Goal: Task Accomplishment & Management: Manage account settings

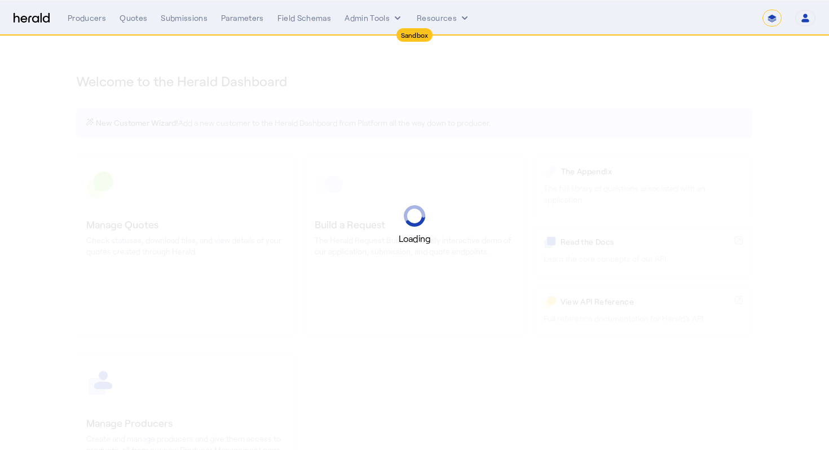
select select "*******"
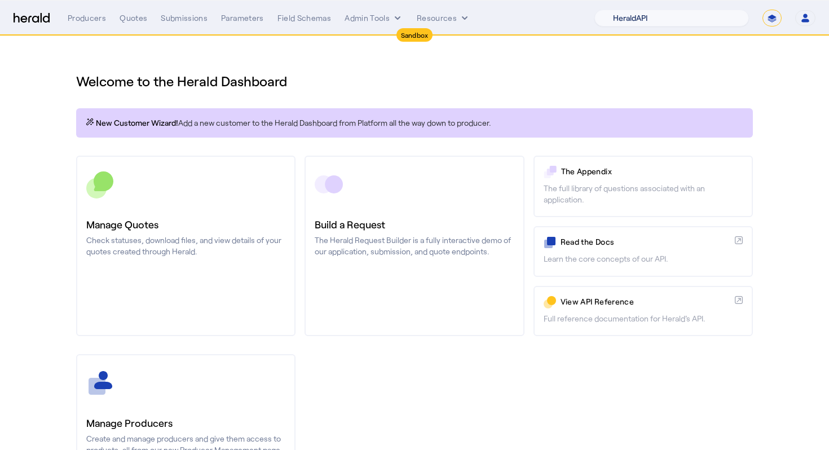
click at [684, 26] on select "1Fort Acrisure Acturis Affinity Advisors Affinity Risk Agentero AmWins Anzen Ao…" at bounding box center [671, 18] width 154 height 17
select select "pfm_lx2v_founder_shield"
click at [621, 10] on select "1Fort Acrisure Acturis Affinity Advisors Affinity Risk Agentero AmWins Anzen Ao…" at bounding box center [671, 18] width 154 height 17
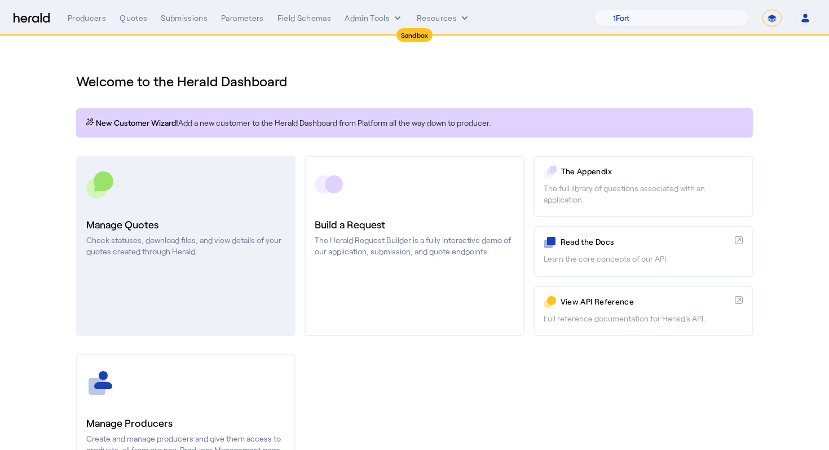
click at [222, 228] on h3 "Manage Quotes" at bounding box center [185, 224] width 199 height 16
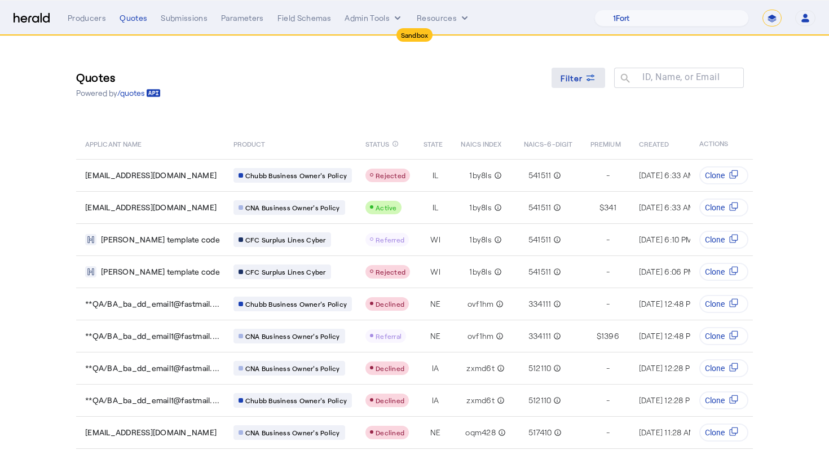
click at [575, 78] on span "Filter" at bounding box center [571, 78] width 23 height 12
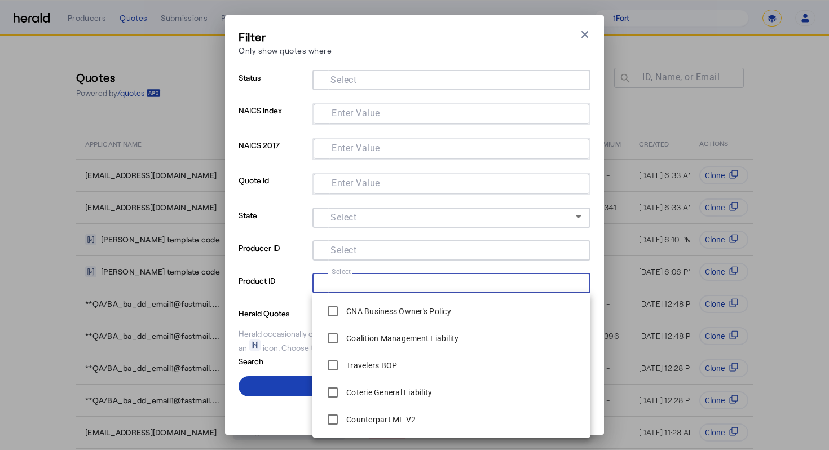
click at [410, 277] on input "Select" at bounding box center [448, 282] width 255 height 14
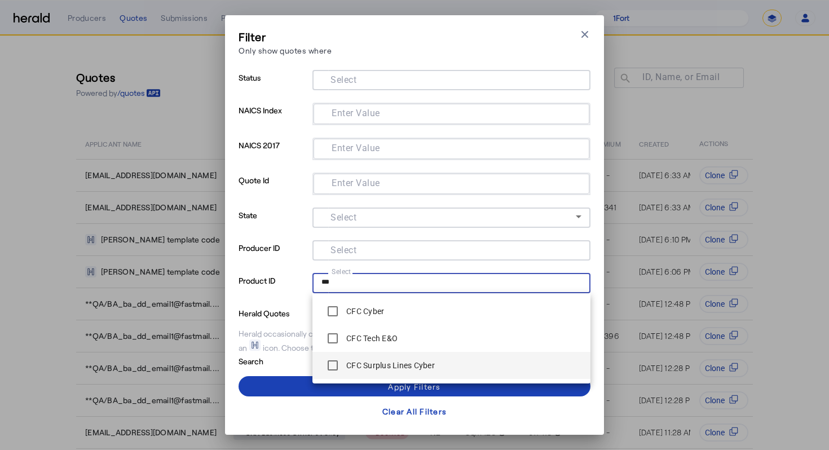
type input "***"
click at [375, 362] on label "CFC Surplus Lines Cyber" at bounding box center [389, 365] width 91 height 11
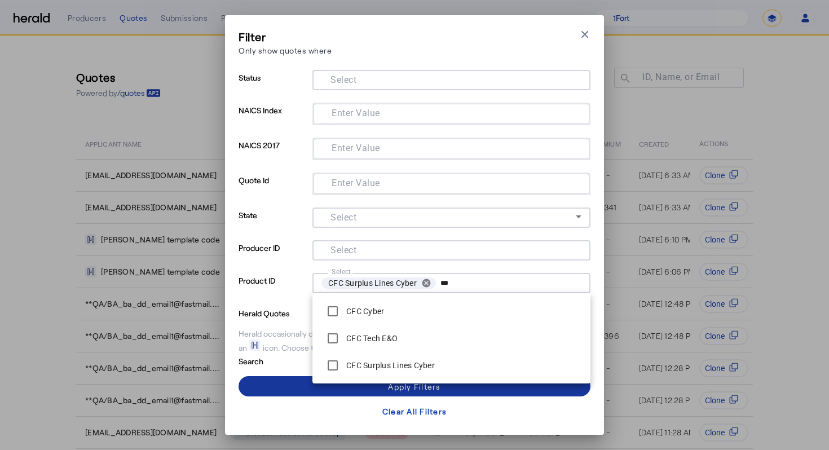
click at [280, 383] on span at bounding box center [414, 386] width 352 height 27
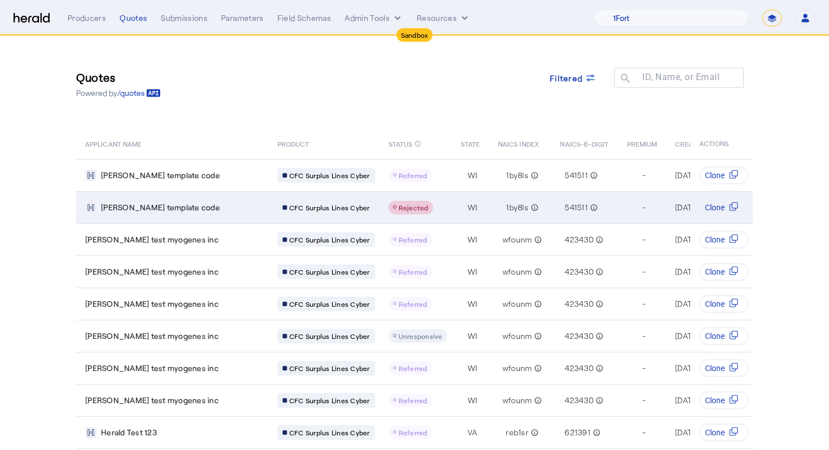
click at [219, 202] on div "[PERSON_NAME] template code" at bounding box center [174, 207] width 179 height 11
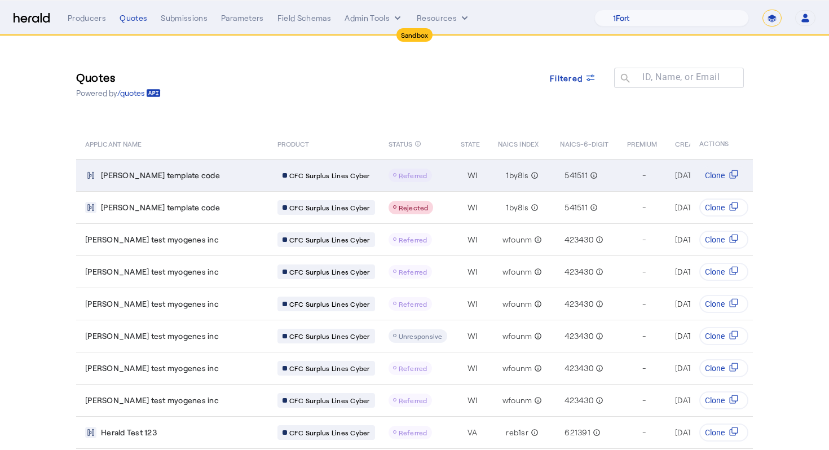
click at [212, 183] on td "[PERSON_NAME] template code" at bounding box center [172, 175] width 192 height 32
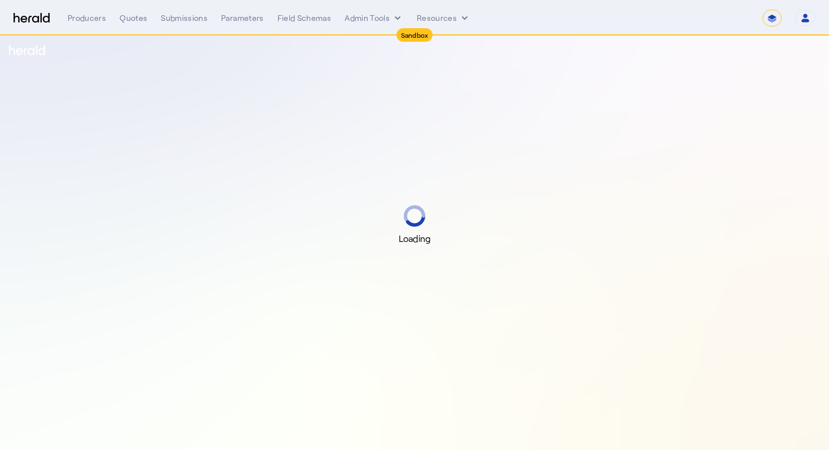
select select "*******"
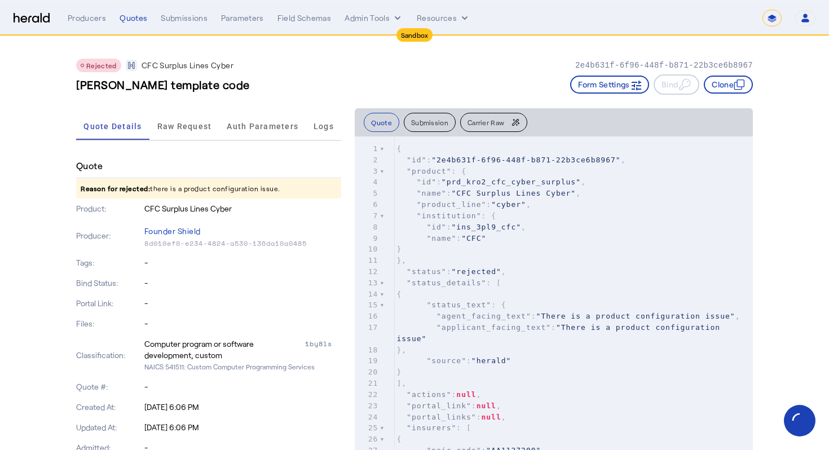
click at [238, 189] on p "Reason for rejected: there is a product configuration issue." at bounding box center [208, 188] width 265 height 20
drag, startPoint x: 292, startPoint y: 187, endPoint x: 150, endPoint y: 180, distance: 142.2
click at [150, 180] on p "Reason for rejected: there is a product configuration issue." at bounding box center [208, 188] width 265 height 20
click at [182, 129] on span "Raw Request" at bounding box center [184, 126] width 55 height 8
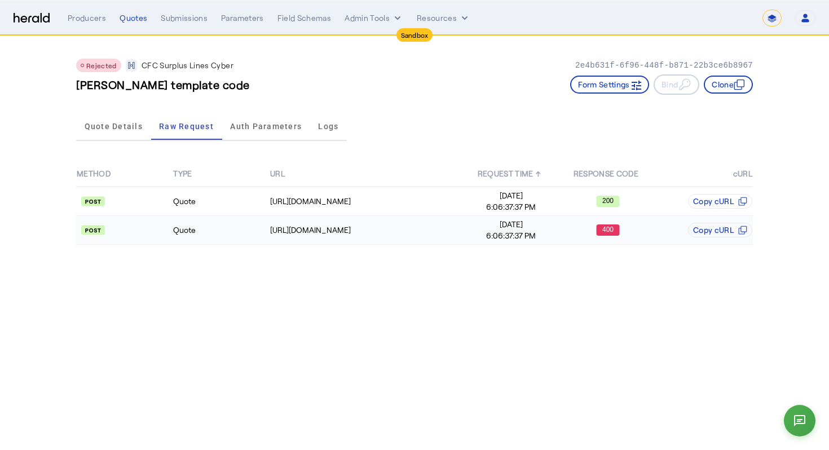
click at [263, 218] on td "Quote" at bounding box center [221, 230] width 96 height 29
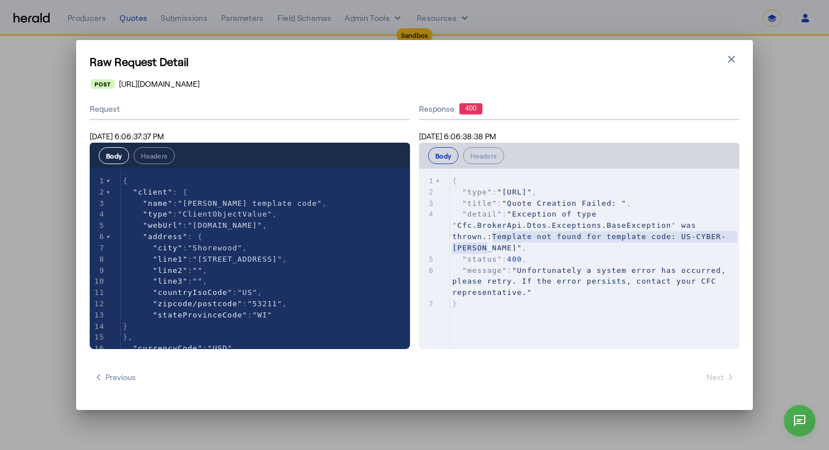
type textarea "**********"
drag, startPoint x: 501, startPoint y: 242, endPoint x: 489, endPoint y: 235, distance: 13.9
click at [489, 235] on pre ""detail" : "Exception of type 'Cfc.BrokerApi.Dtos.Exceptions.BaseException' was…" at bounding box center [594, 231] width 289 height 45
click at [482, 247] on span ""detail" : "Exception of type 'Cfc.BrokerApi.Dtos.Exceptions.BaseException' was…" at bounding box center [588, 231] width 273 height 42
type textarea "**********"
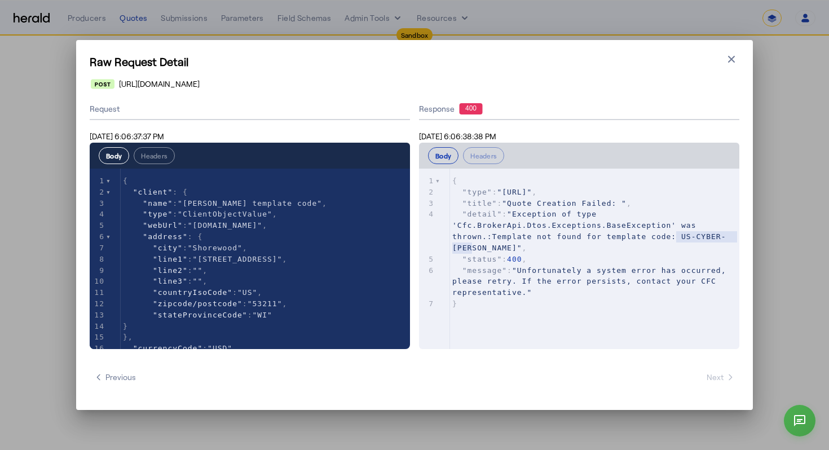
drag, startPoint x: 474, startPoint y: 248, endPoint x: 677, endPoint y: 236, distance: 203.3
click at [677, 236] on span ""Exception of type 'Cfc.BrokerApi.Dtos.Exceptions.BaseException' was thrown.:Te…" at bounding box center [588, 231] width 273 height 42
click at [152, 160] on button "Headers" at bounding box center [154, 155] width 41 height 17
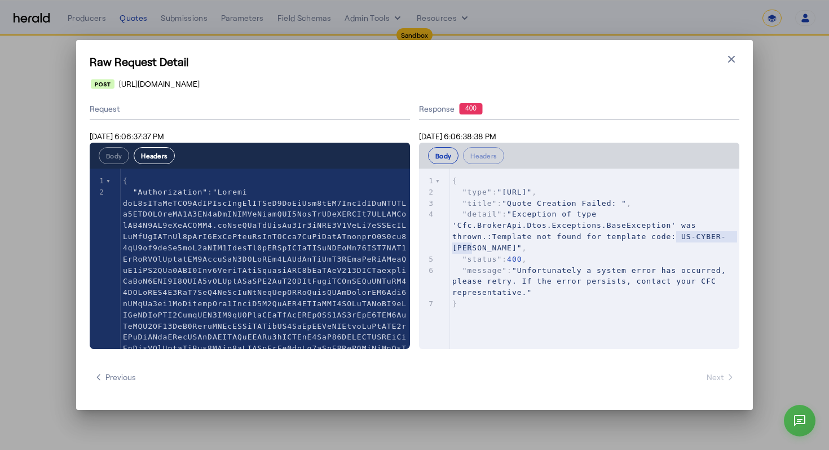
scroll to position [236, 0]
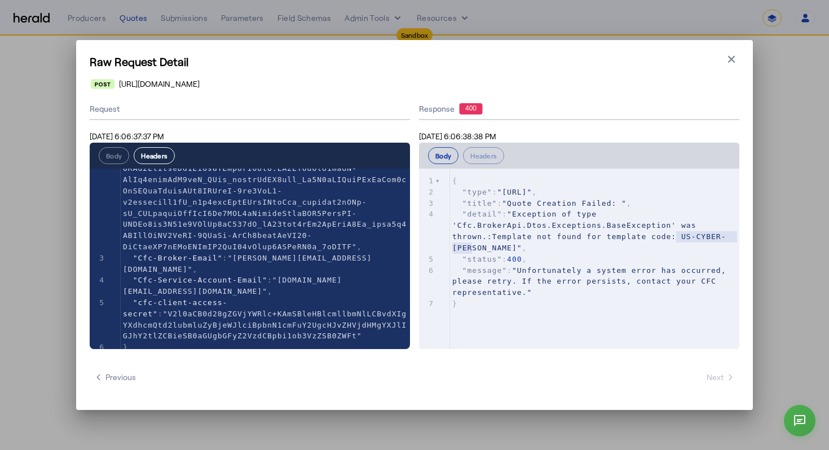
click at [281, 284] on span ""[DOMAIN_NAME][EMAIL_ADDRESS][DOMAIN_NAME]"" at bounding box center [232, 286] width 219 height 20
type textarea "**********"
drag, startPoint x: 275, startPoint y: 281, endPoint x: 126, endPoint y: 282, distance: 148.8
click at [126, 282] on span ""[DOMAIN_NAME][EMAIL_ADDRESS][DOMAIN_NAME]"" at bounding box center [232, 286] width 219 height 20
click at [465, 251] on span ""Exception of type 'Cfc.BrokerApi.Dtos.Exceptions.BaseException' was thrown.:Te…" at bounding box center [588, 231] width 273 height 42
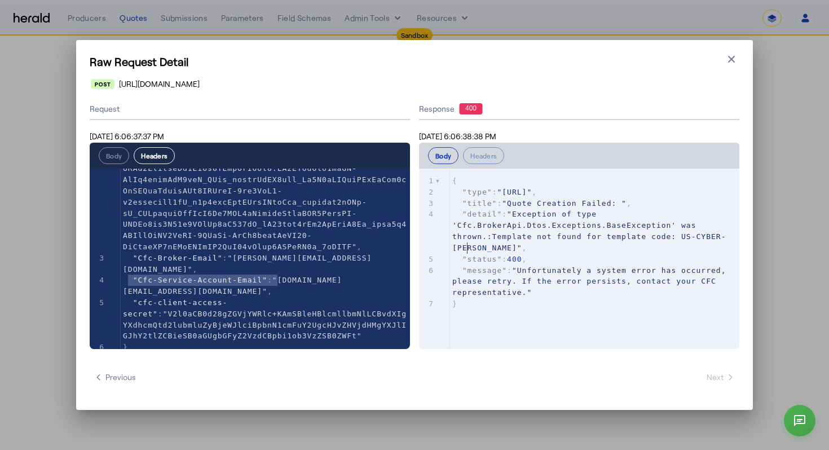
click at [468, 250] on span ""Exception of type 'Cfc.BrokerApi.Dtos.Exceptions.BaseException' was thrown.:Te…" at bounding box center [588, 231] width 273 height 42
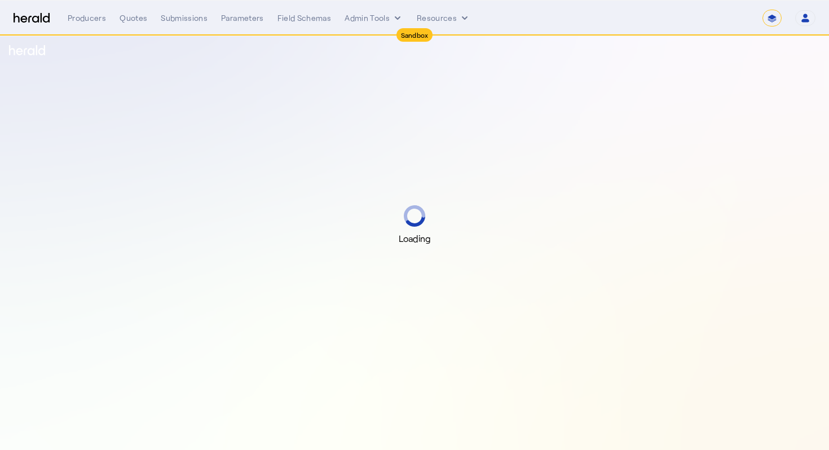
select select "*******"
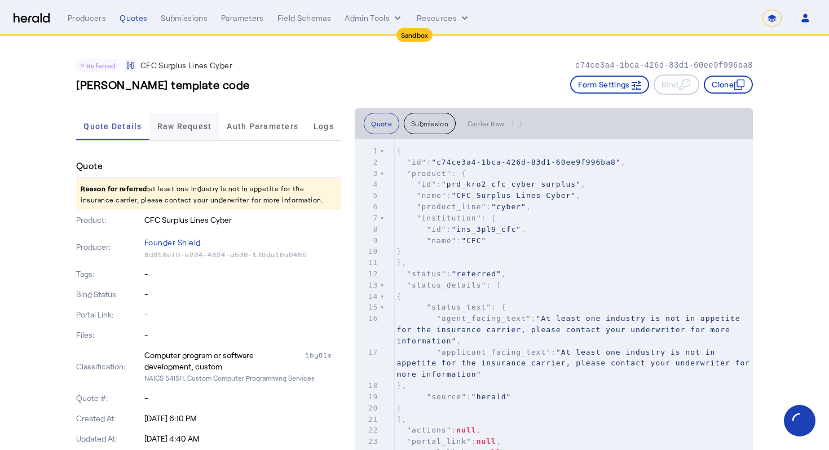
click at [193, 134] on span "Raw Request" at bounding box center [184, 126] width 55 height 27
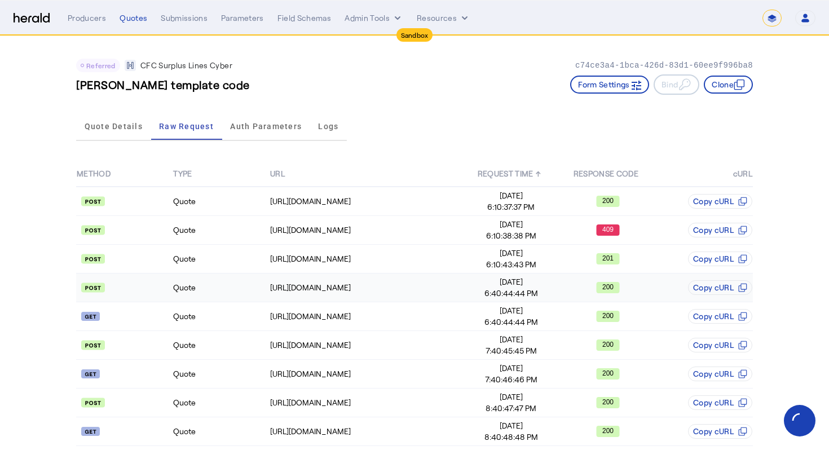
scroll to position [3, 0]
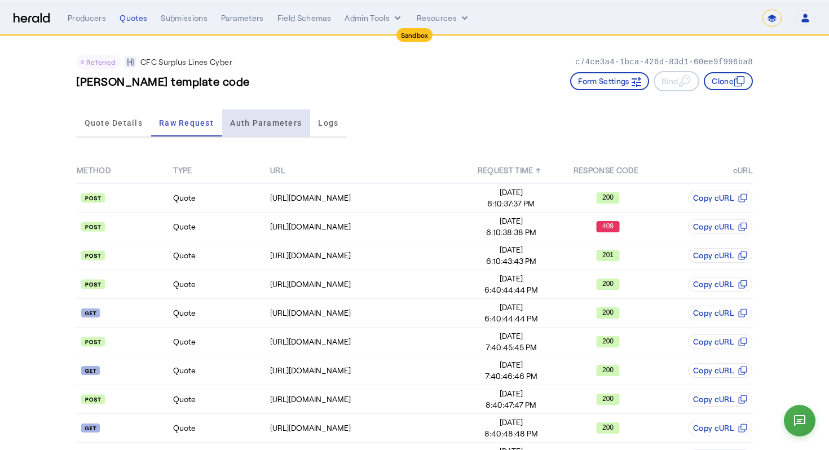
click at [266, 119] on span "Auth Parameters" at bounding box center [266, 123] width 72 height 8
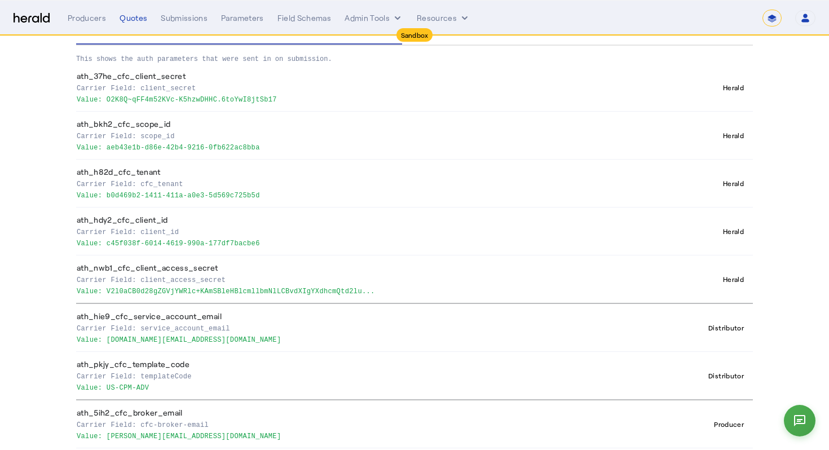
scroll to position [0, 0]
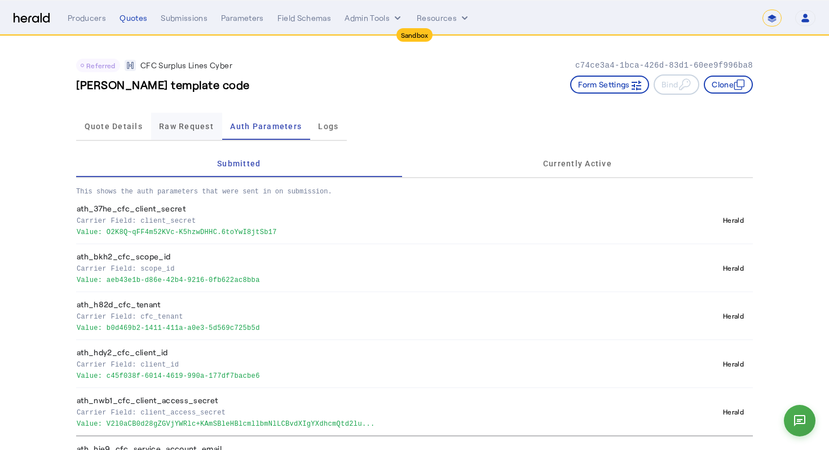
click at [193, 127] on span "Raw Request" at bounding box center [186, 126] width 55 height 8
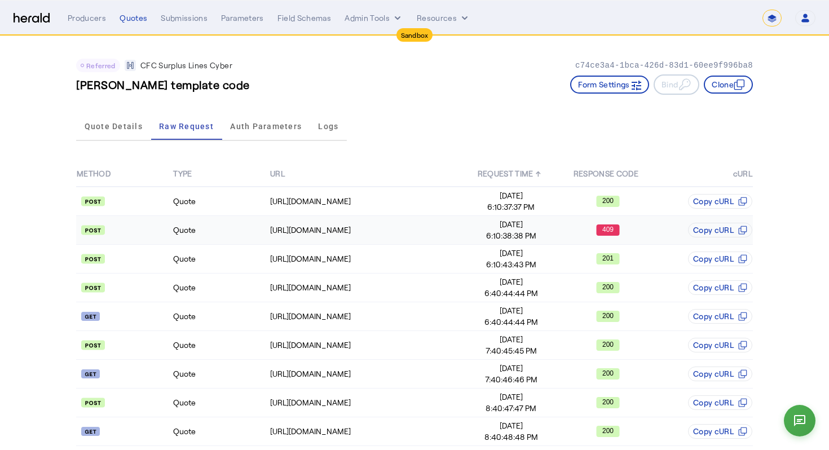
click at [238, 224] on td "Quote" at bounding box center [221, 230] width 96 height 29
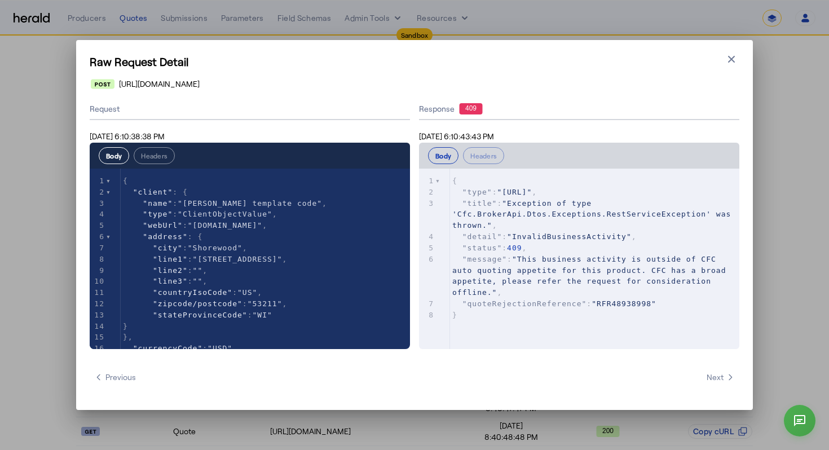
click at [596, 238] on span ""InvalidBusinessActivity"" at bounding box center [569, 236] width 125 height 8
type textarea "**********"
click at [596, 238] on span ""InvalidBusinessActivity"" at bounding box center [569, 236] width 125 height 8
click at [551, 263] on span ""This business activity is outside of CFC auto quoting appetite for this produc…" at bounding box center [591, 276] width 278 height 42
